Goal: Information Seeking & Learning: Learn about a topic

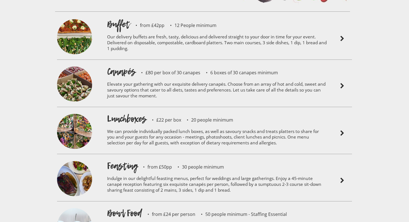
scroll to position [1225, 0]
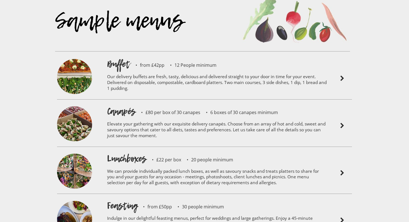
click at [145, 70] on p "Our delivery buffets are fresh, tasty, delicious and delivered straight to your…" at bounding box center [217, 83] width 220 height 26
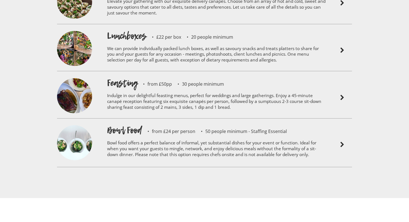
scroll to position [1463, 0]
click at [214, 89] on p "Indulge in our delightful feasting menus, perfect for weddings and large gather…" at bounding box center [217, 102] width 220 height 26
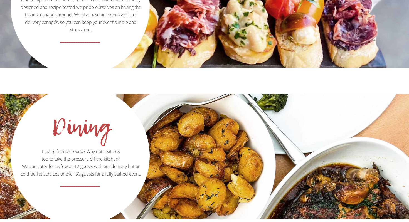
scroll to position [646, 0]
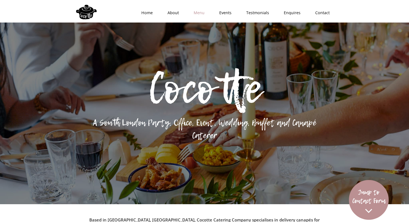
click at [201, 13] on link "Menu" at bounding box center [198, 12] width 26 height 17
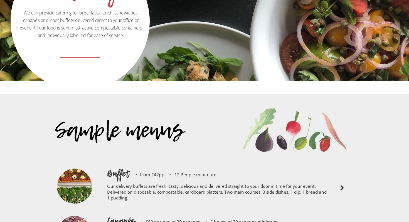
scroll to position [1118, 0]
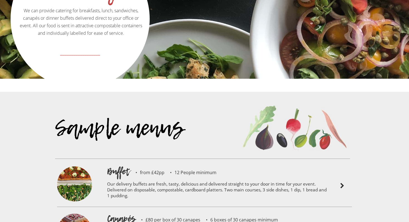
click at [152, 178] on p "Our delivery buffets are fresh, tasty, delicious and delivered straight to your…" at bounding box center [217, 191] width 220 height 26
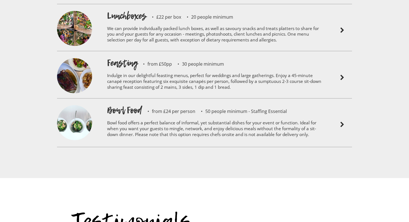
scroll to position [1493, 0]
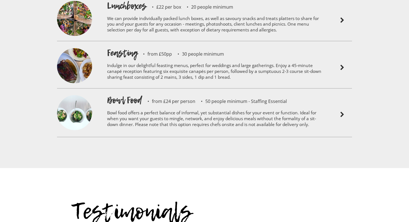
click at [175, 52] on p "30 people minimum" at bounding box center [198, 54] width 52 height 4
